Goal: Transaction & Acquisition: Book appointment/travel/reservation

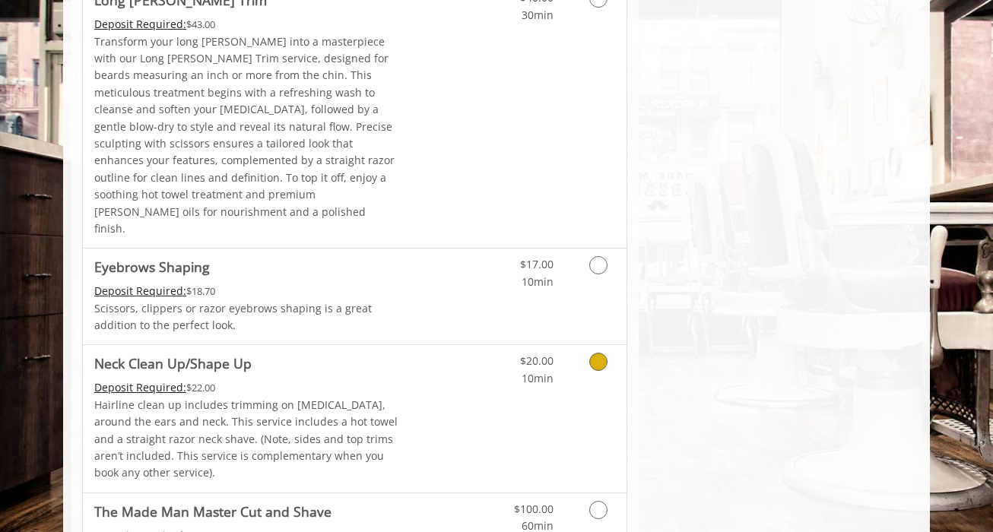
scroll to position [2294, 0]
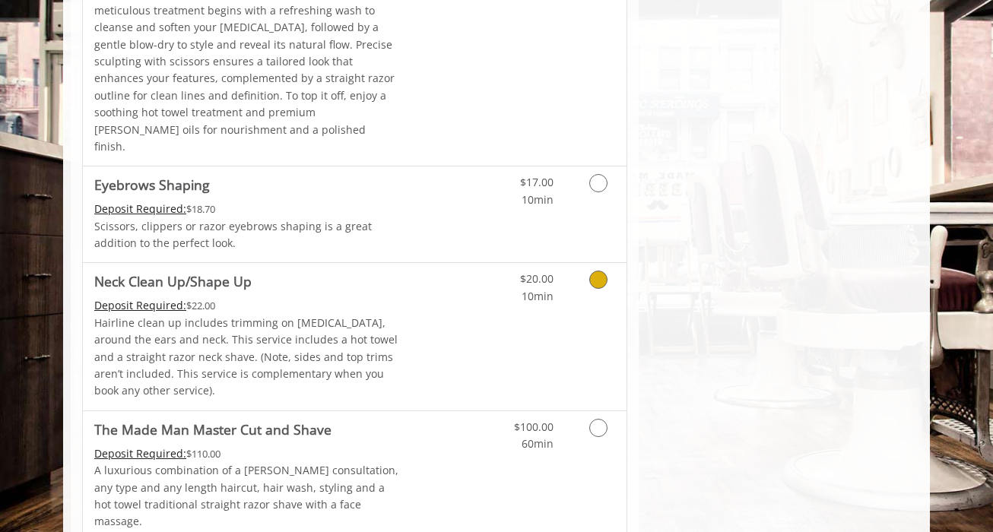
click at [453, 263] on link "Discounted Price" at bounding box center [445, 336] width 90 height 147
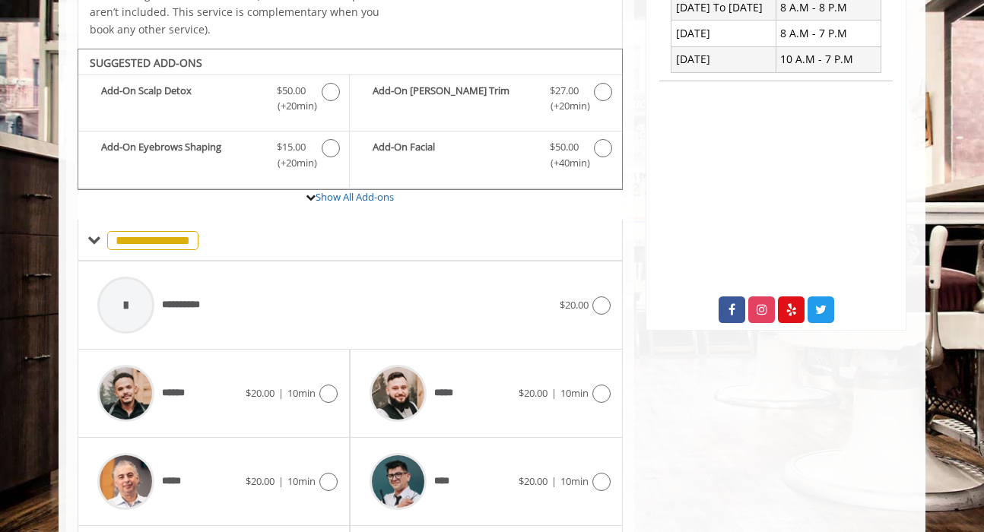
scroll to position [477, 0]
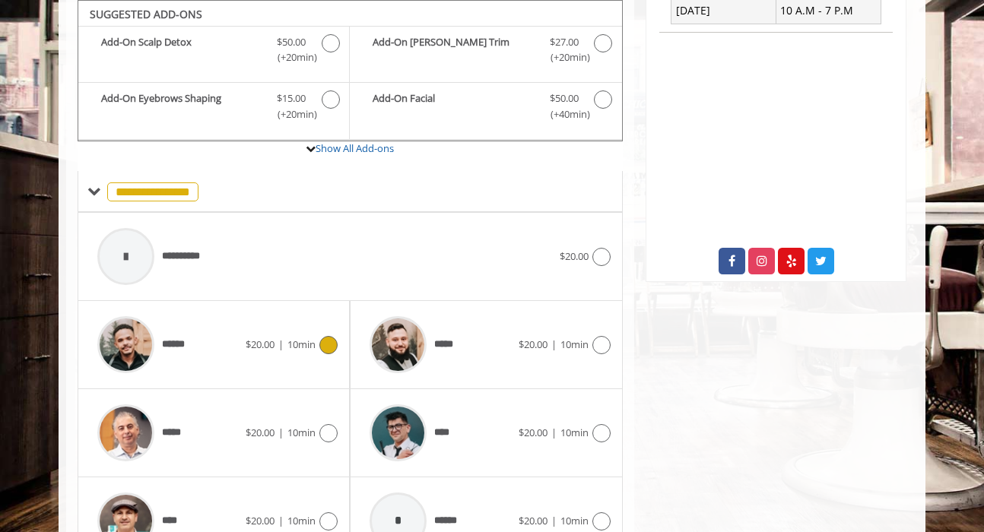
click at [321, 356] on div "****** $20.00 | 10min" at bounding box center [214, 345] width 248 height 72
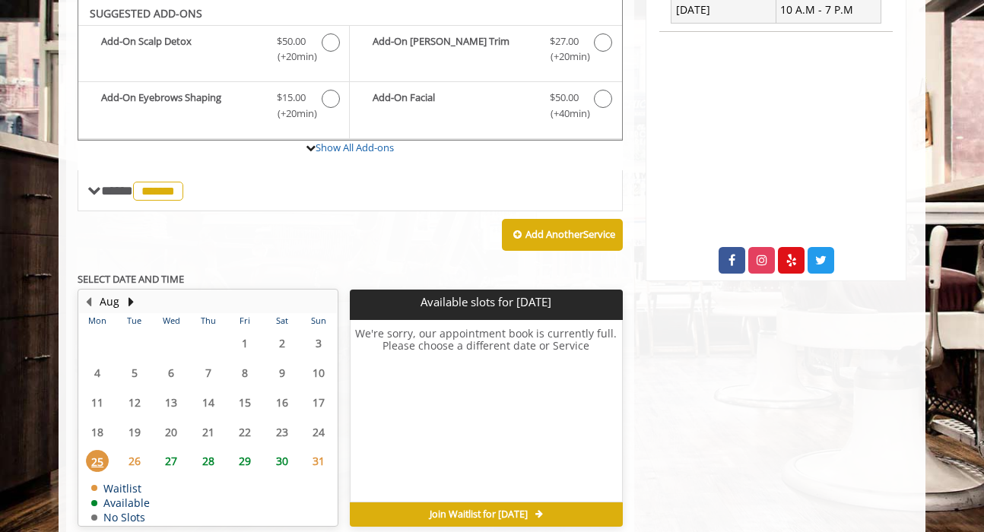
click at [177, 466] on span "27" at bounding box center [171, 461] width 23 height 22
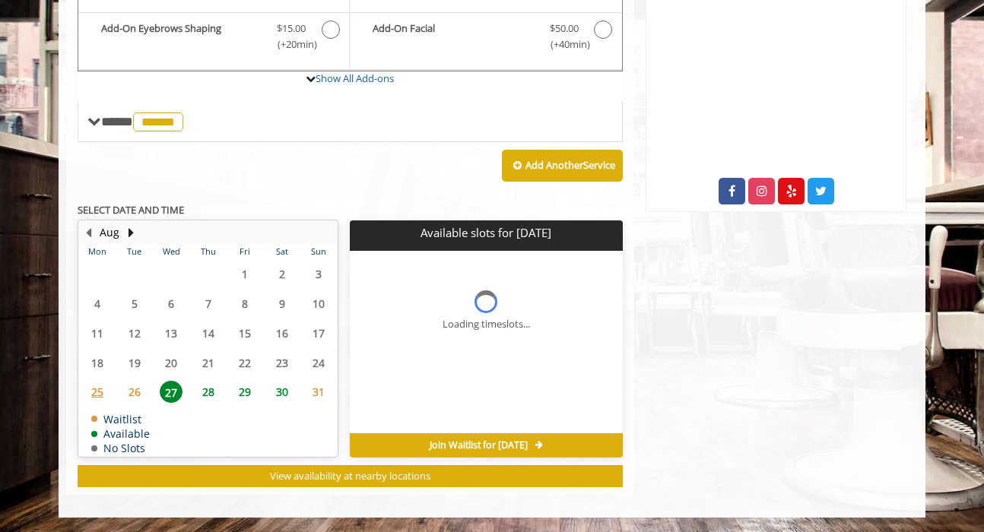
scroll to position [570, 0]
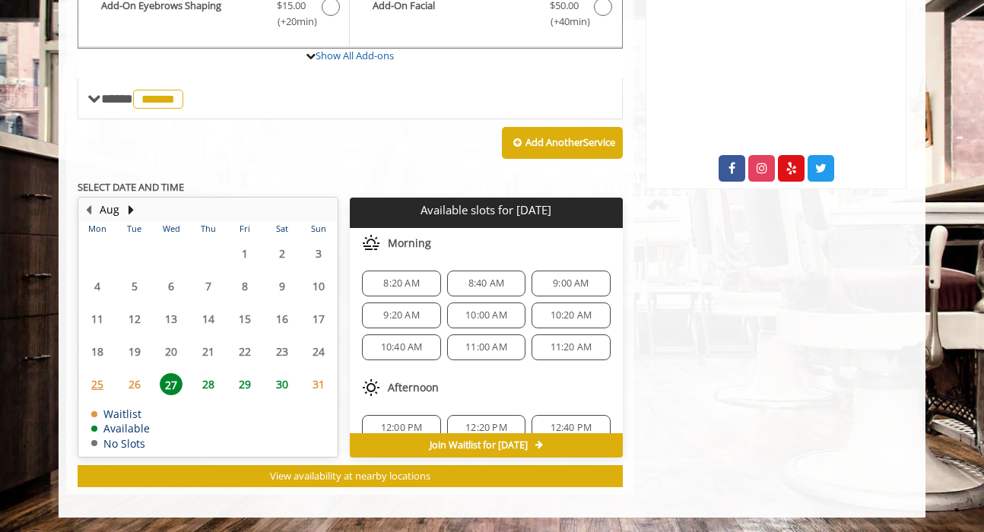
click at [562, 351] on span "11:20 AM" at bounding box center [572, 347] width 42 height 12
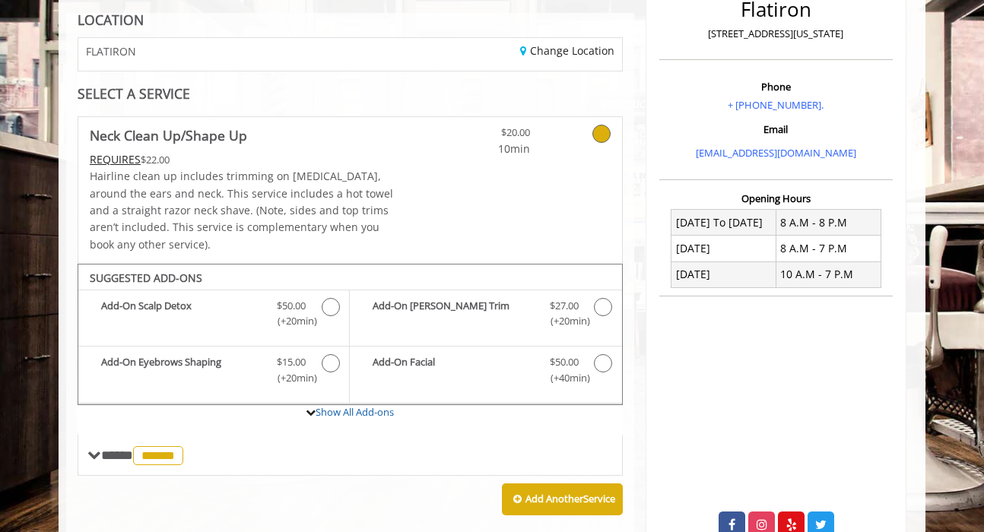
scroll to position [844, 0]
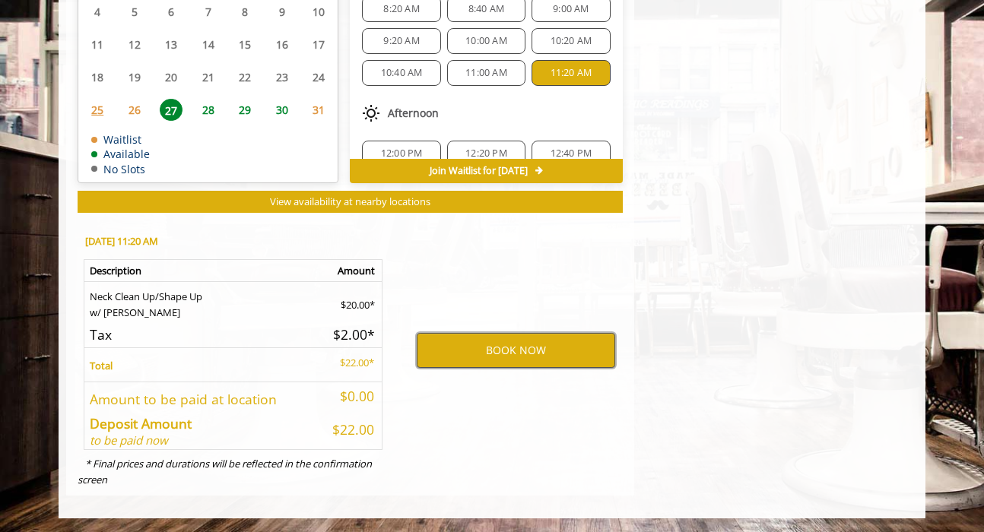
click at [556, 353] on button "BOOK NOW" at bounding box center [516, 350] width 198 height 35
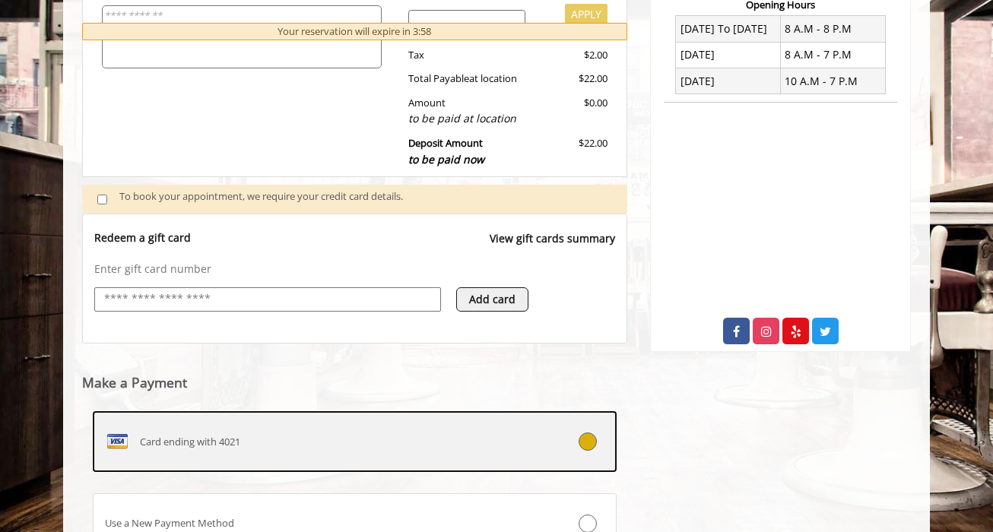
scroll to position [540, 0]
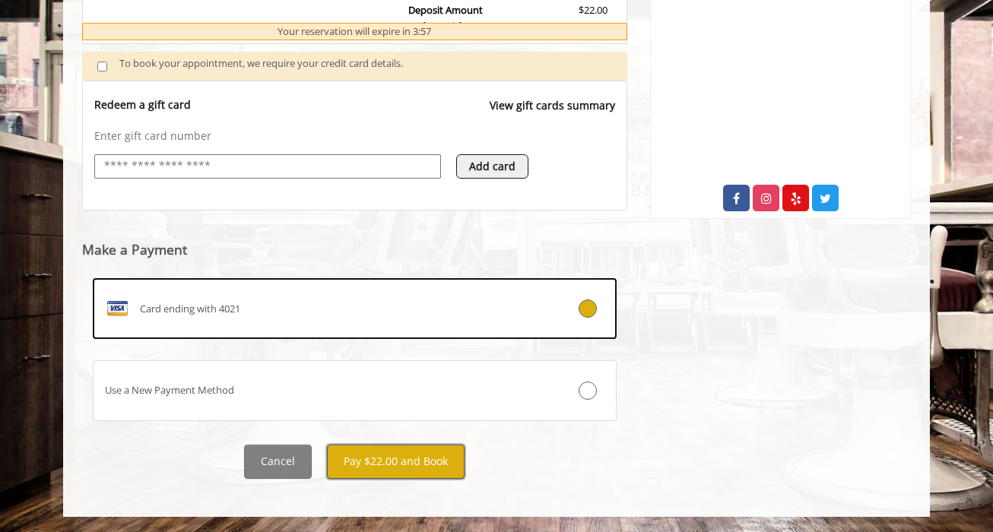
click at [348, 462] on button "Pay $22.00 and Book" at bounding box center [396, 462] width 138 height 34
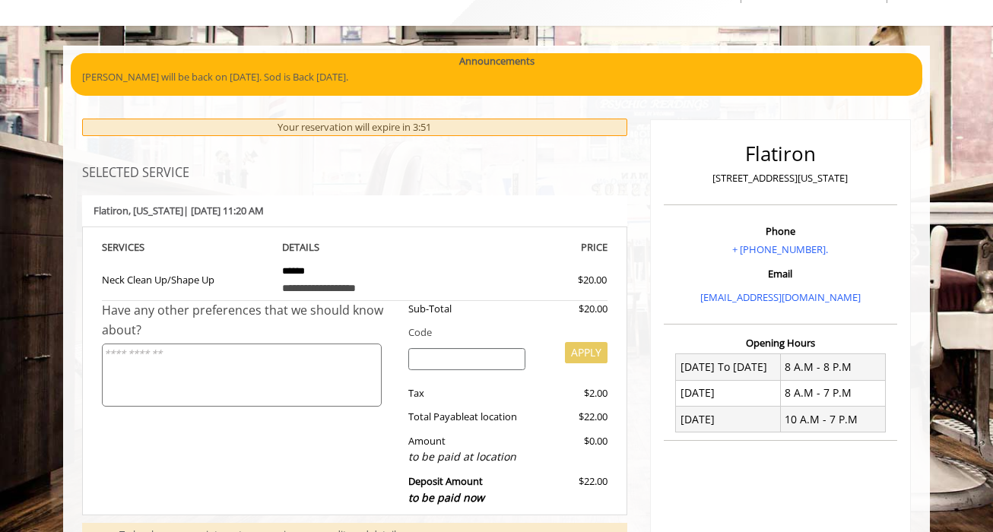
scroll to position [66, 0]
